Goal: Find specific page/section: Find specific page/section

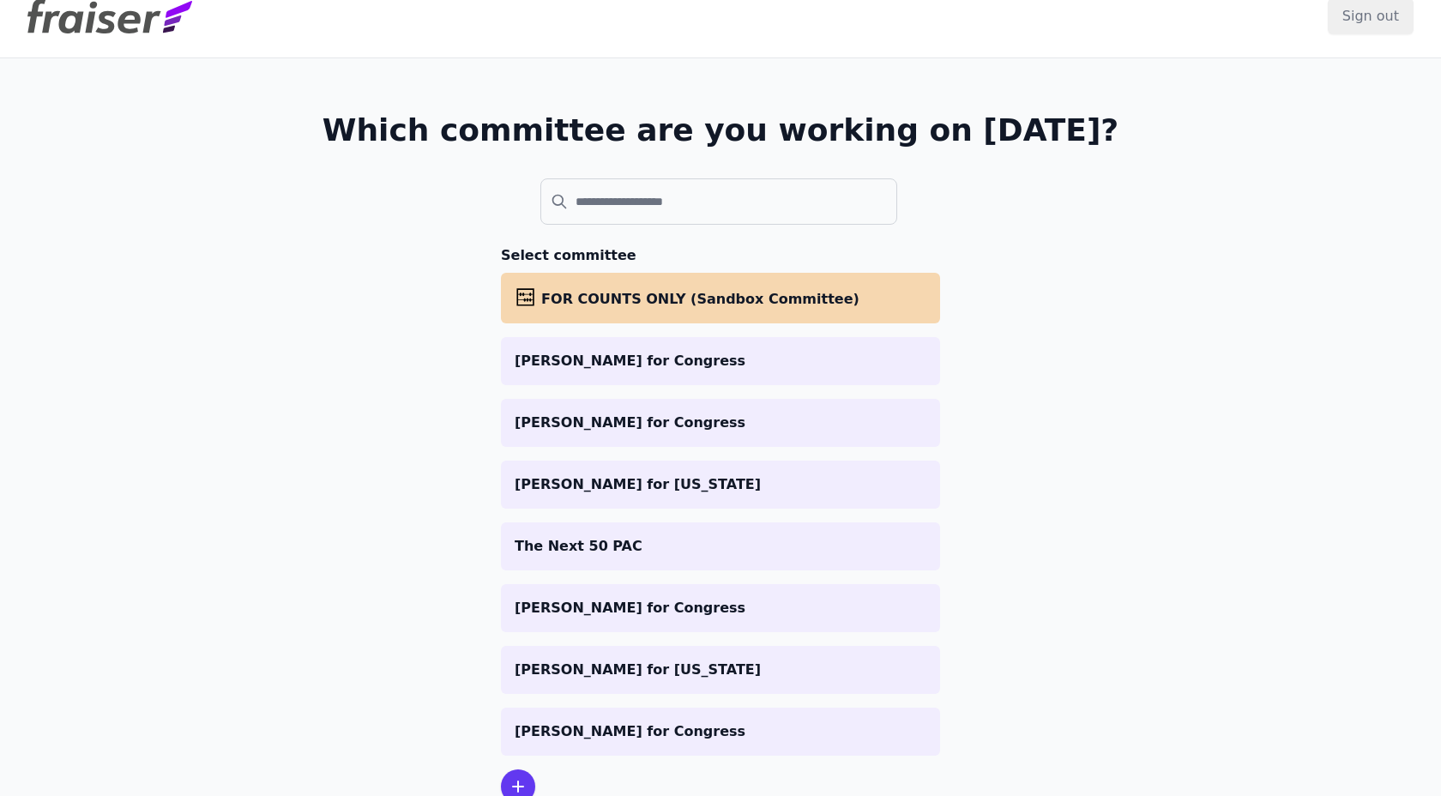
scroll to position [33, 0]
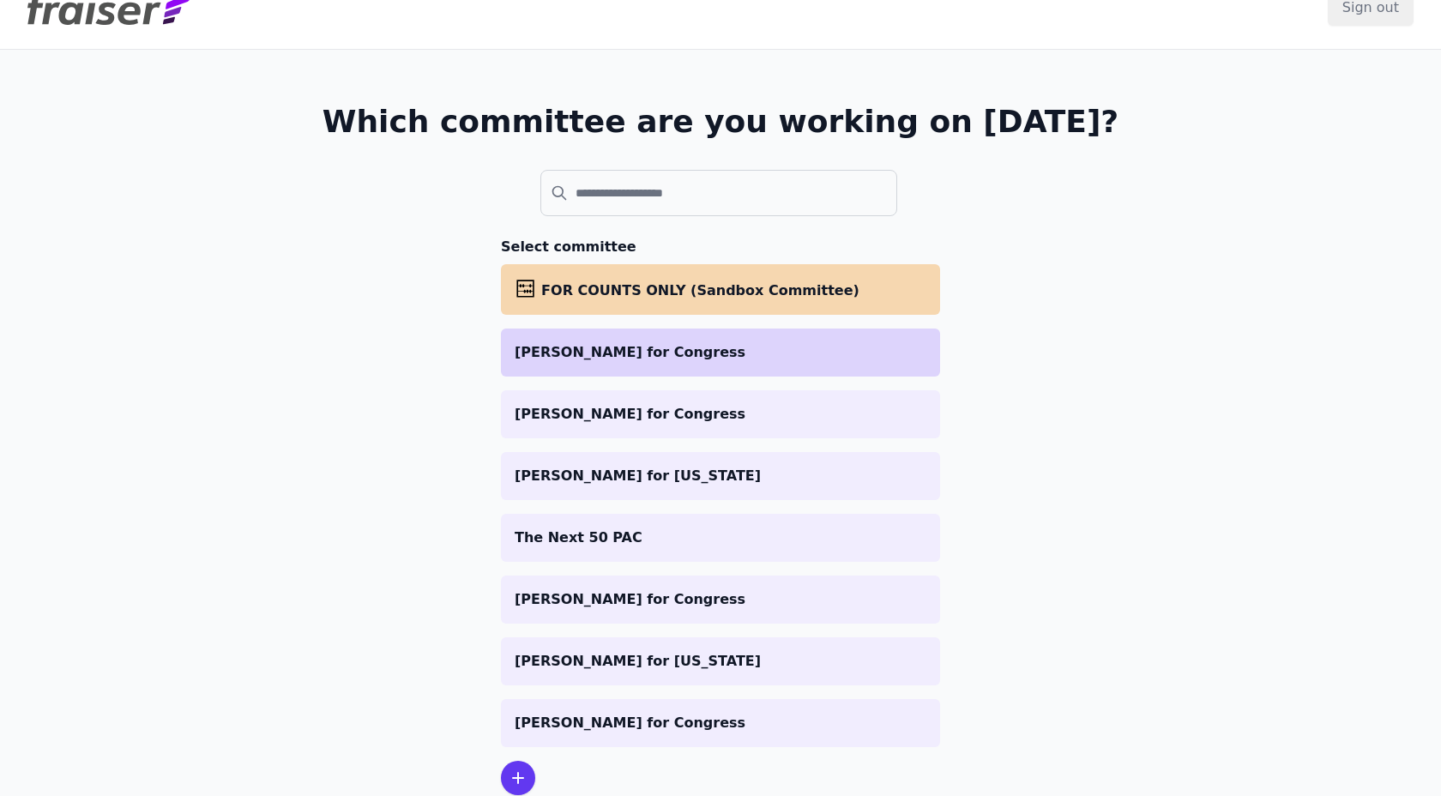
click at [650, 347] on p "[PERSON_NAME] for Congress" at bounding box center [721, 352] width 412 height 21
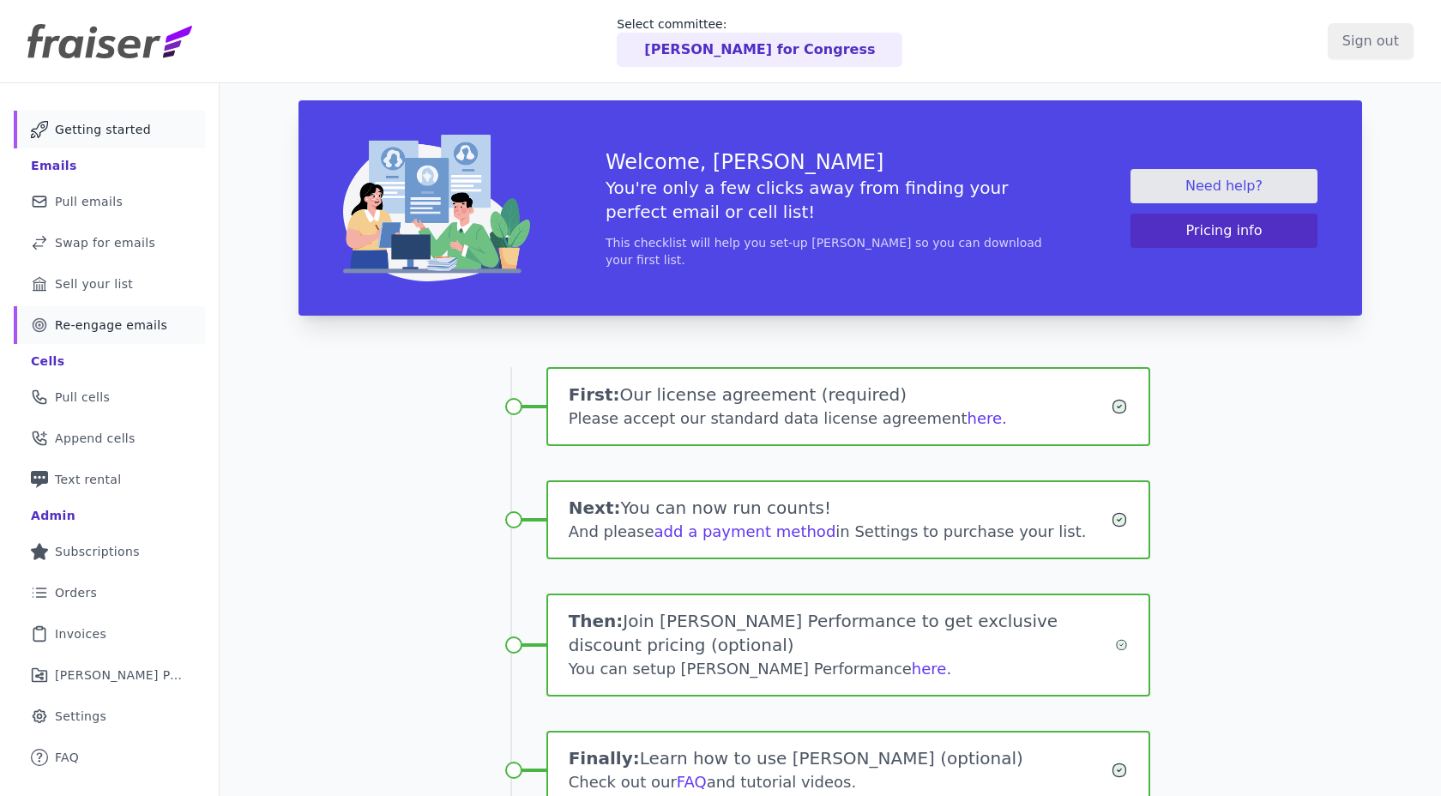
click at [107, 331] on span "Re-engage emails" at bounding box center [111, 325] width 112 height 17
